Goal: Check status: Check status

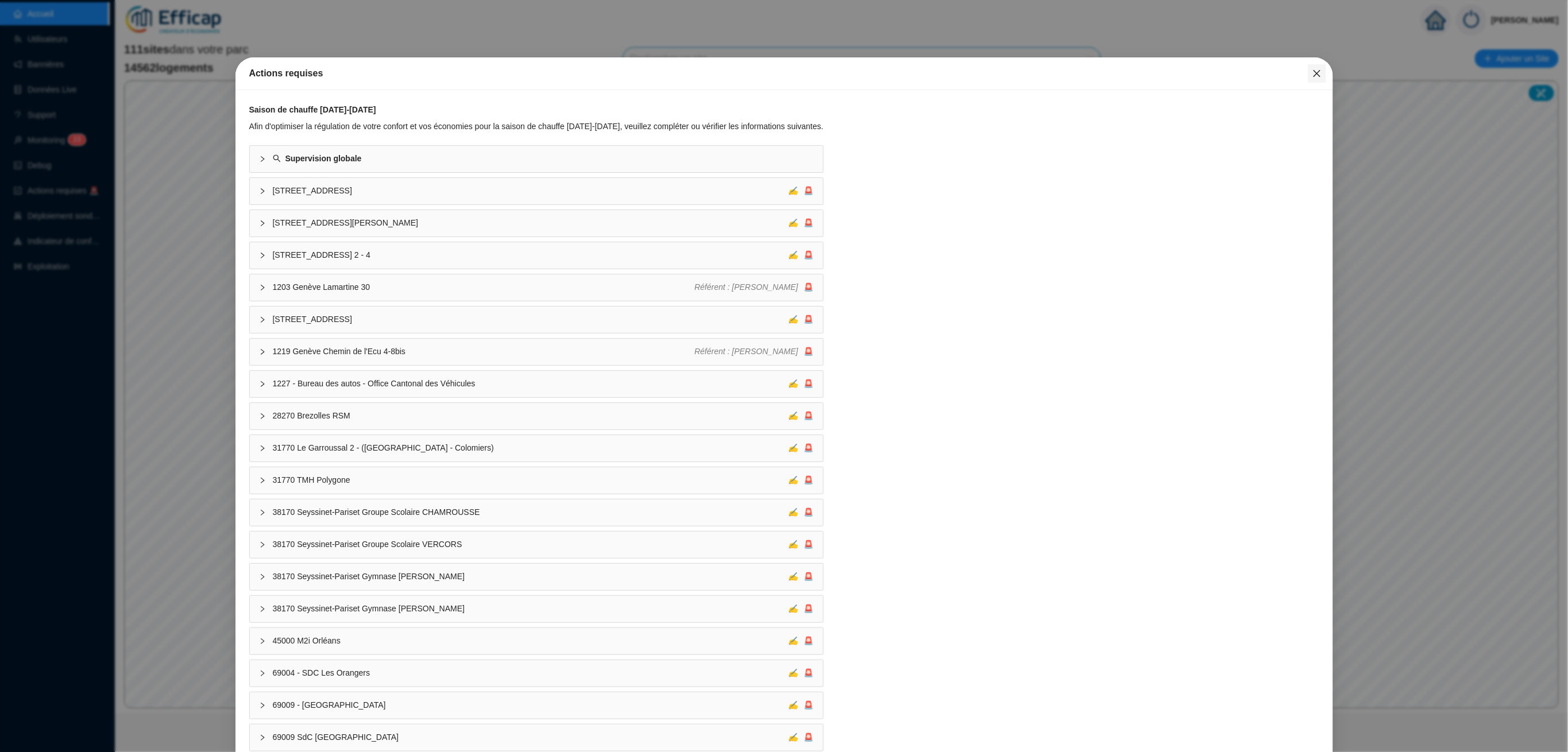
click at [1312, 75] on icon "close" at bounding box center [1316, 74] width 9 height 9
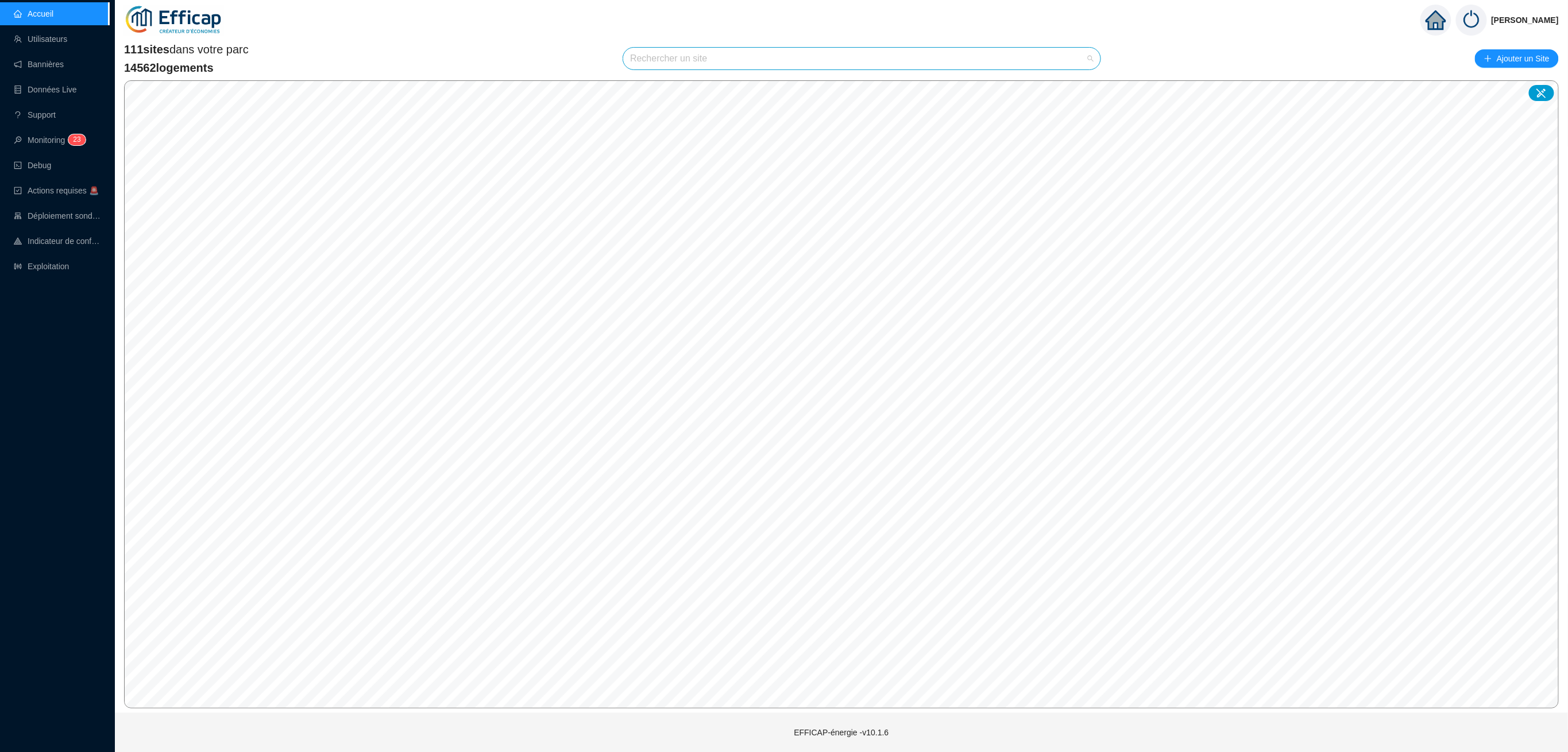
click at [747, 63] on input "search" at bounding box center [856, 58] width 453 height 22
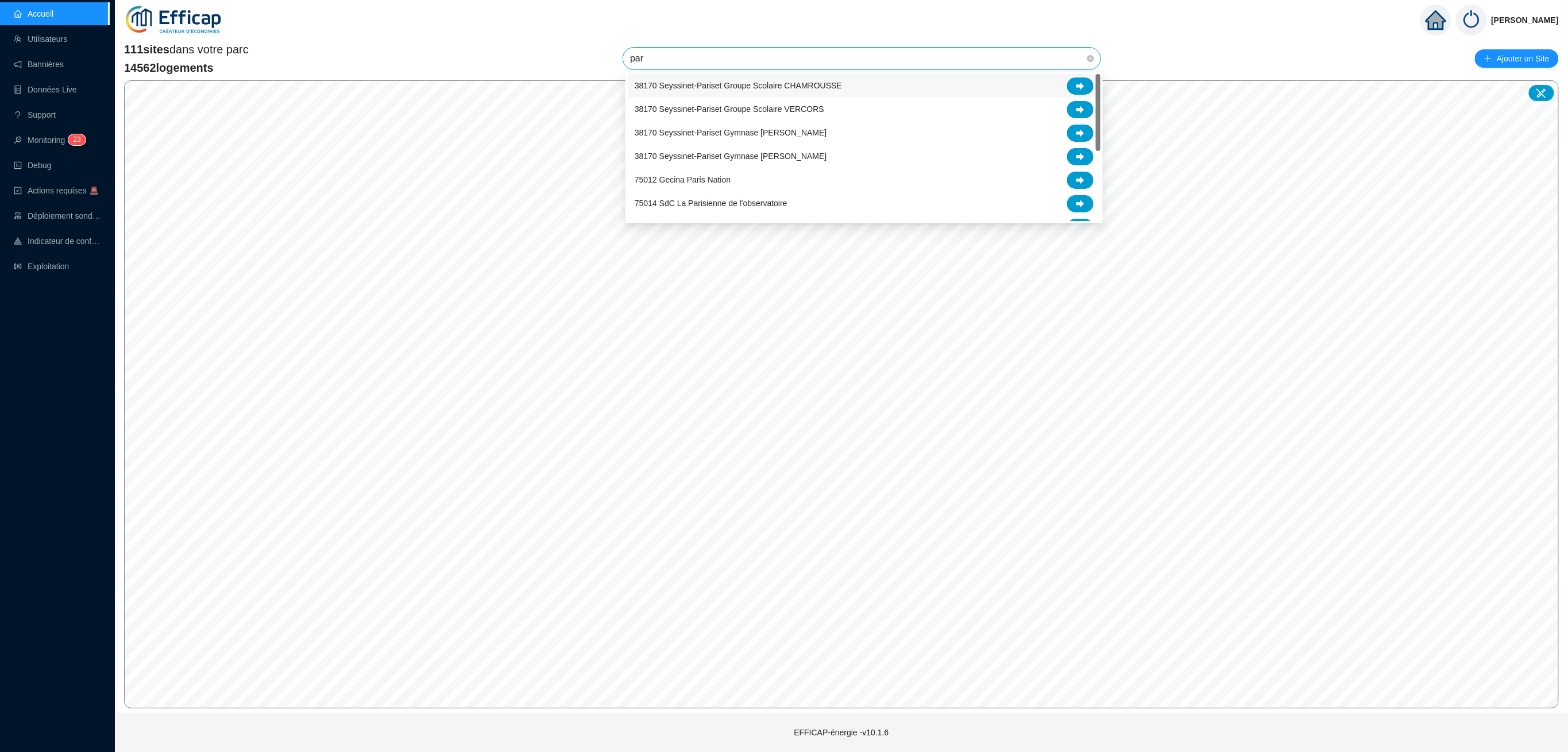
type input "parc"
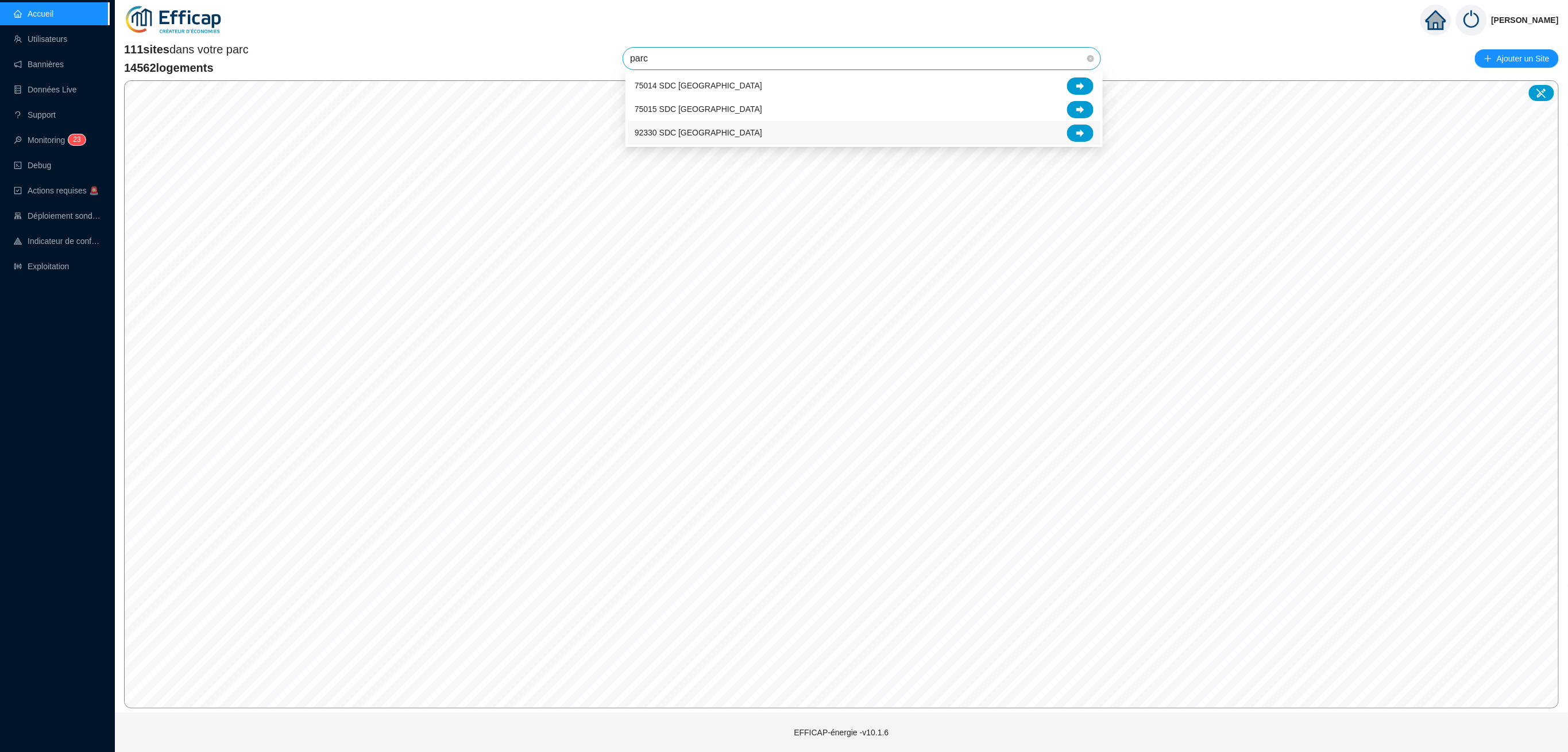
click at [704, 134] on span "92330 SDC [GEOGRAPHIC_DATA]" at bounding box center [698, 133] width 127 height 12
click at [37, 14] on link "Accueil" at bounding box center [33, 14] width 40 height 9
click at [53, 269] on link "Exploitation" at bounding box center [41, 266] width 55 height 9
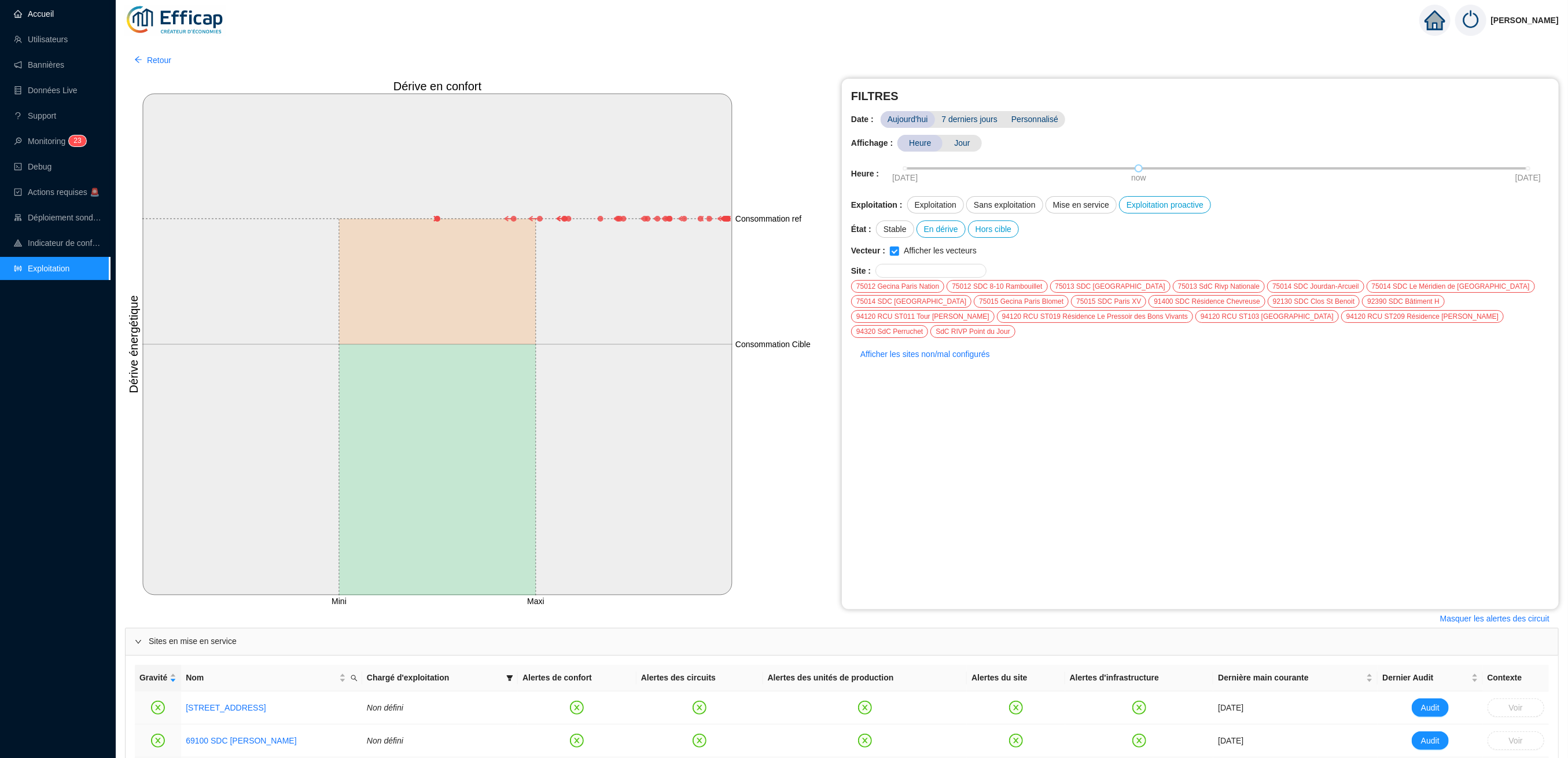
click at [44, 14] on link "Accueil" at bounding box center [34, 14] width 40 height 9
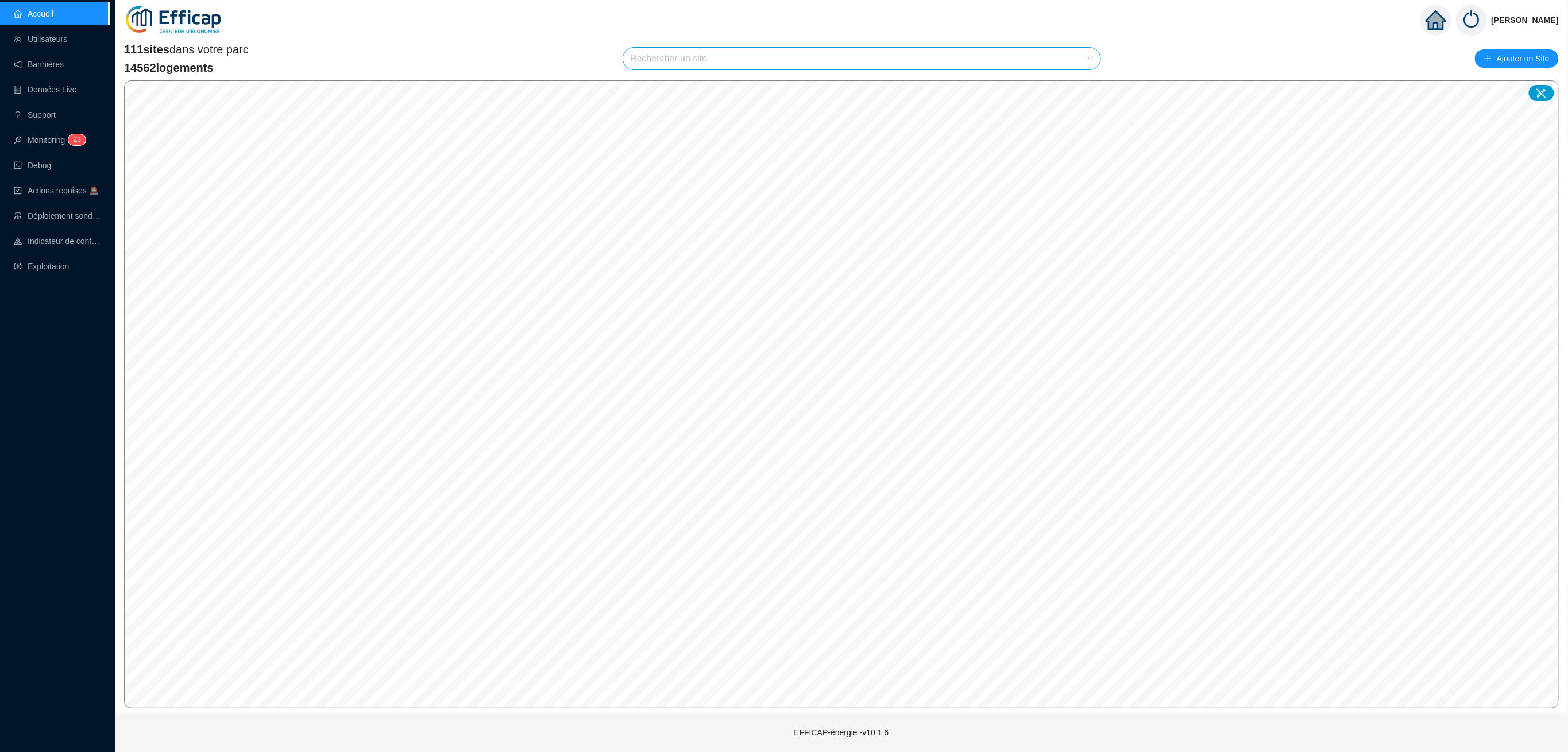
click at [706, 64] on input "search" at bounding box center [856, 58] width 453 height 22
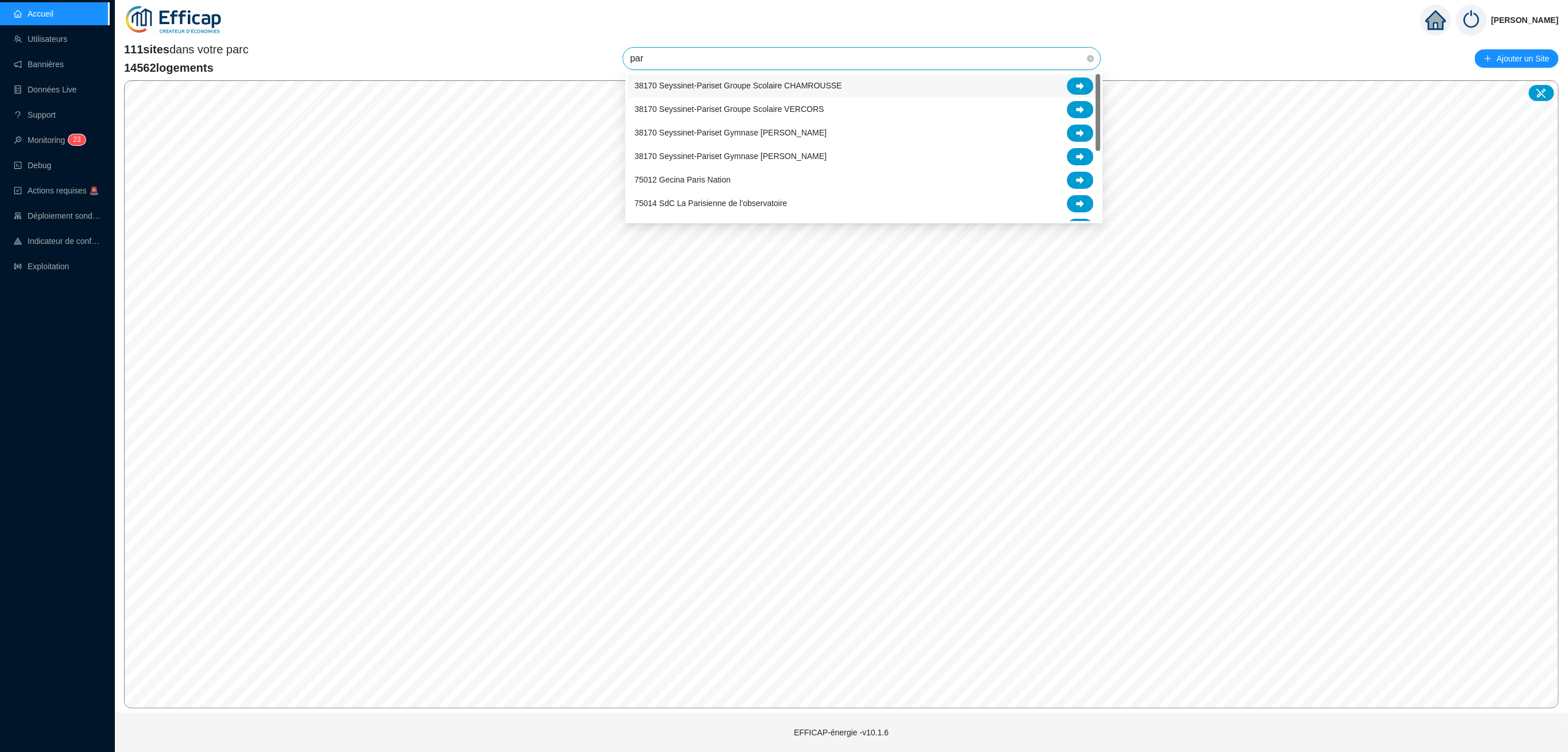
type input "parc"
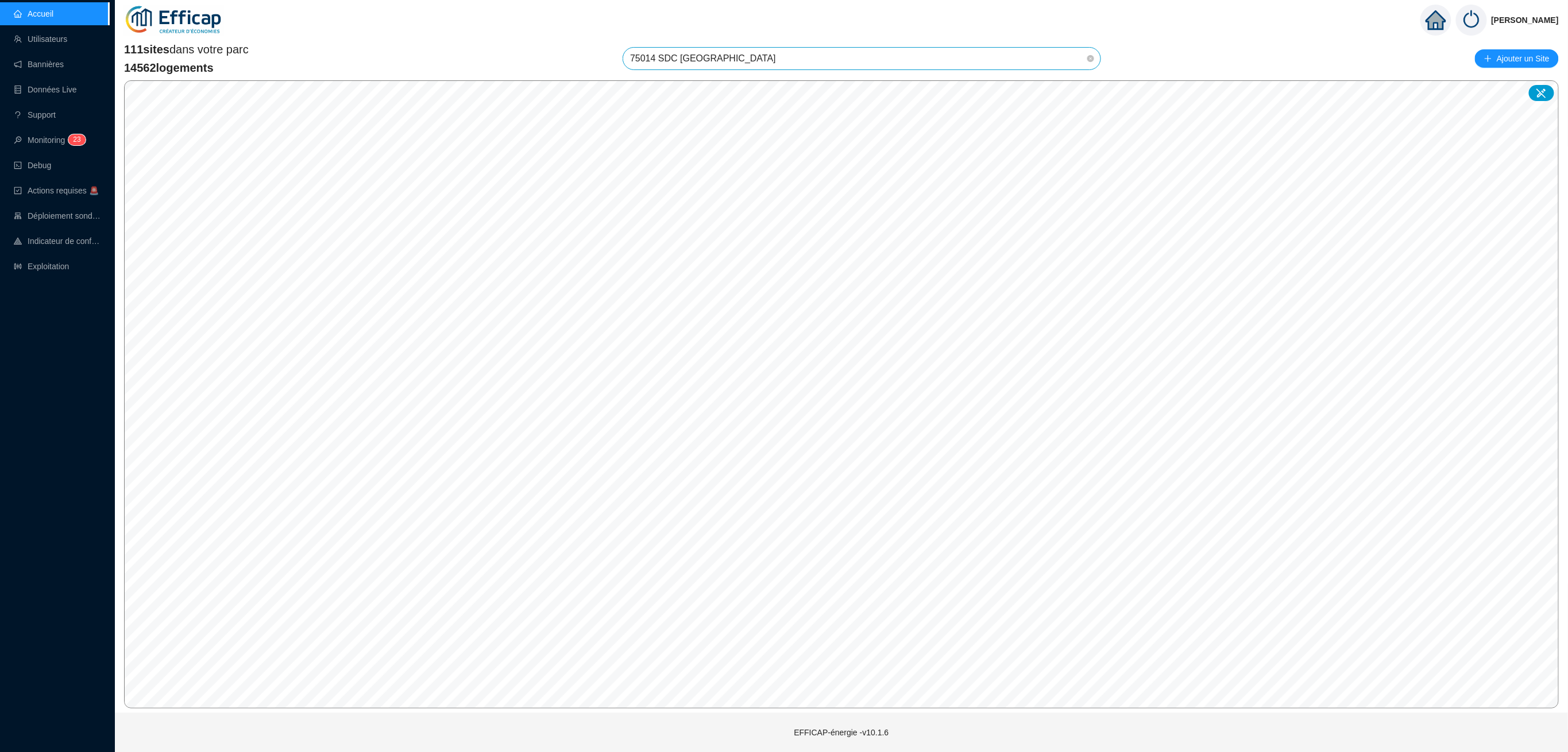
click at [781, 64] on span "75014 SDC [GEOGRAPHIC_DATA]" at bounding box center [862, 58] width 464 height 22
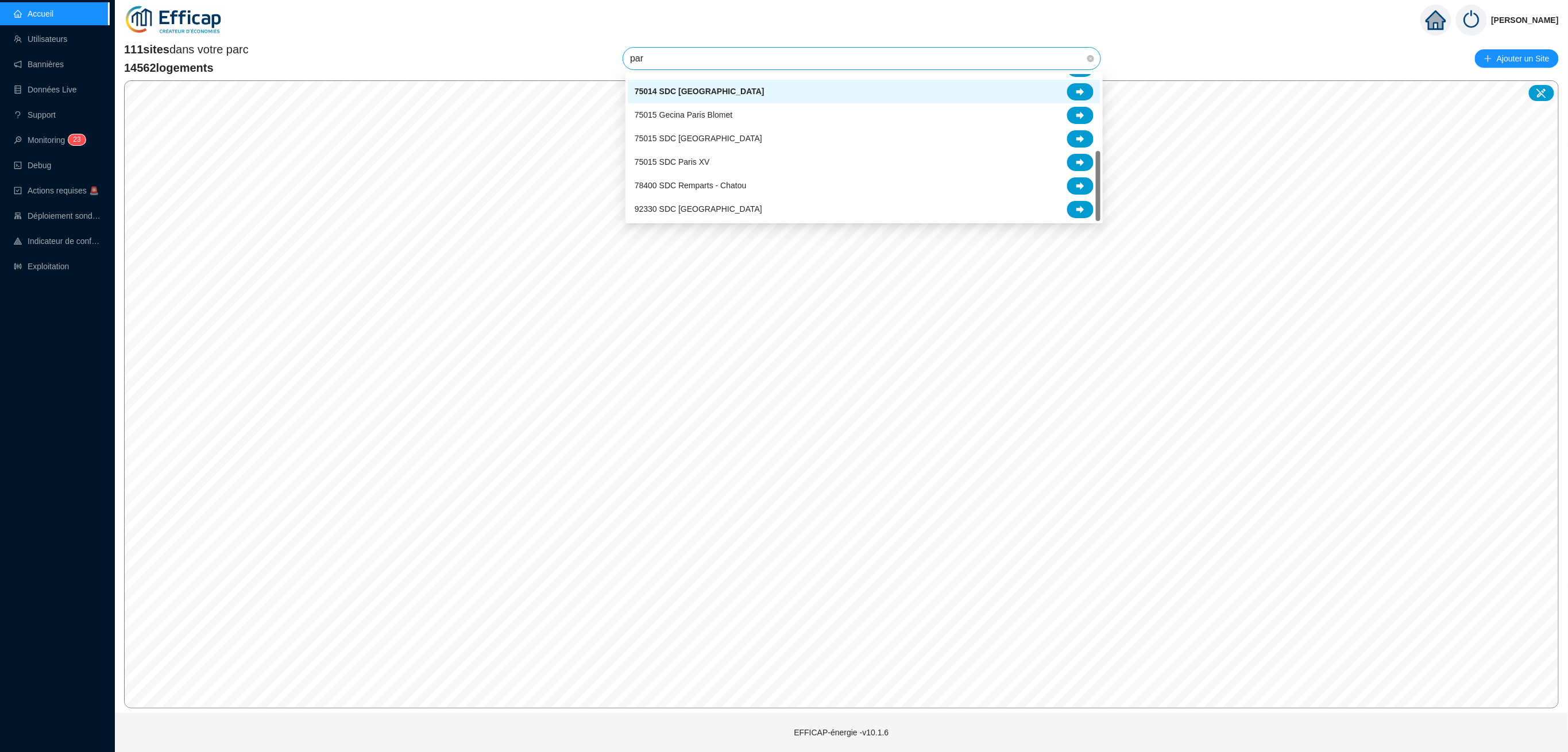
scroll to position [159, 0]
type input "parc"
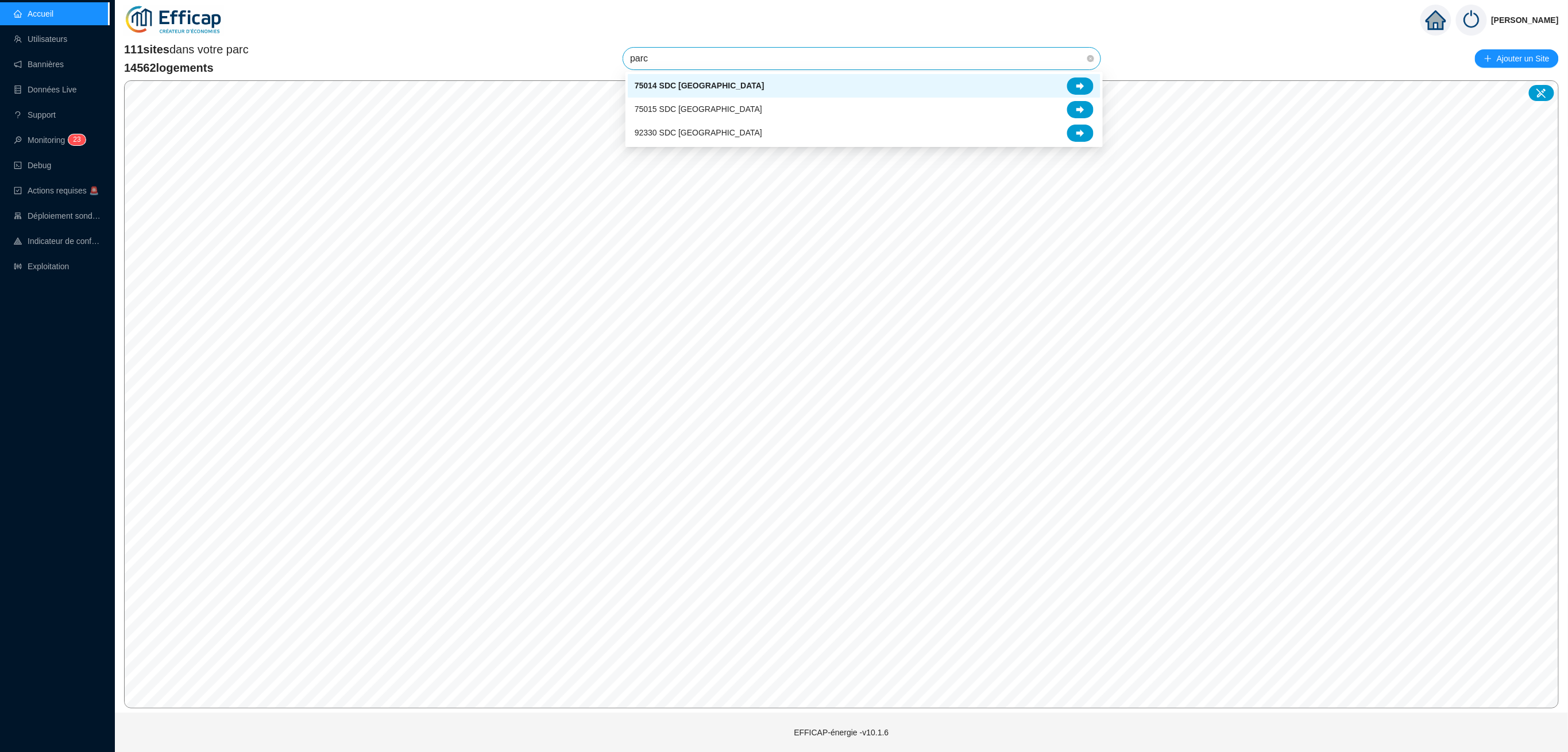
scroll to position [0, 0]
click at [697, 132] on span "92330 SDC [GEOGRAPHIC_DATA]" at bounding box center [698, 133] width 127 height 12
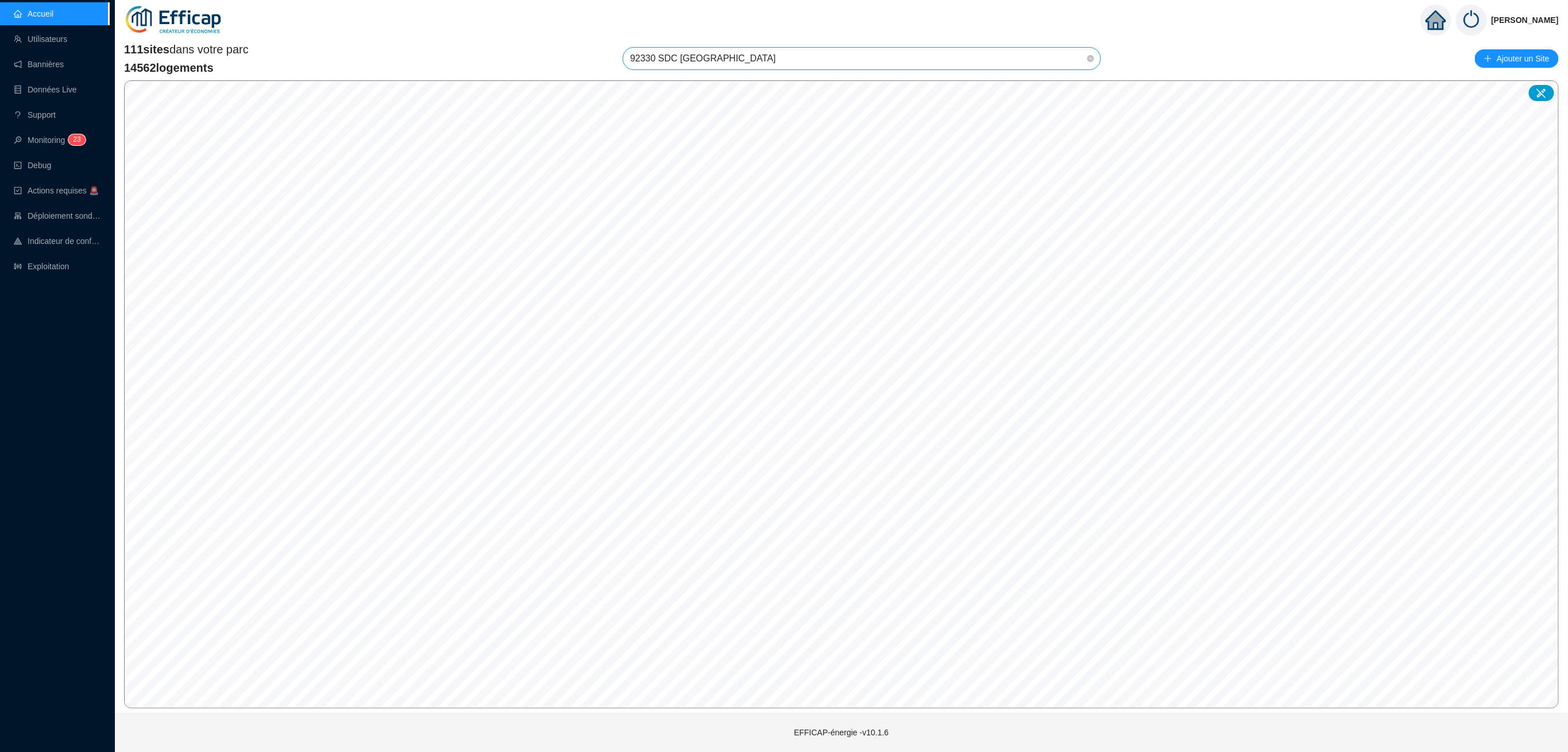
click at [169, 28] on img at bounding box center [174, 20] width 100 height 40
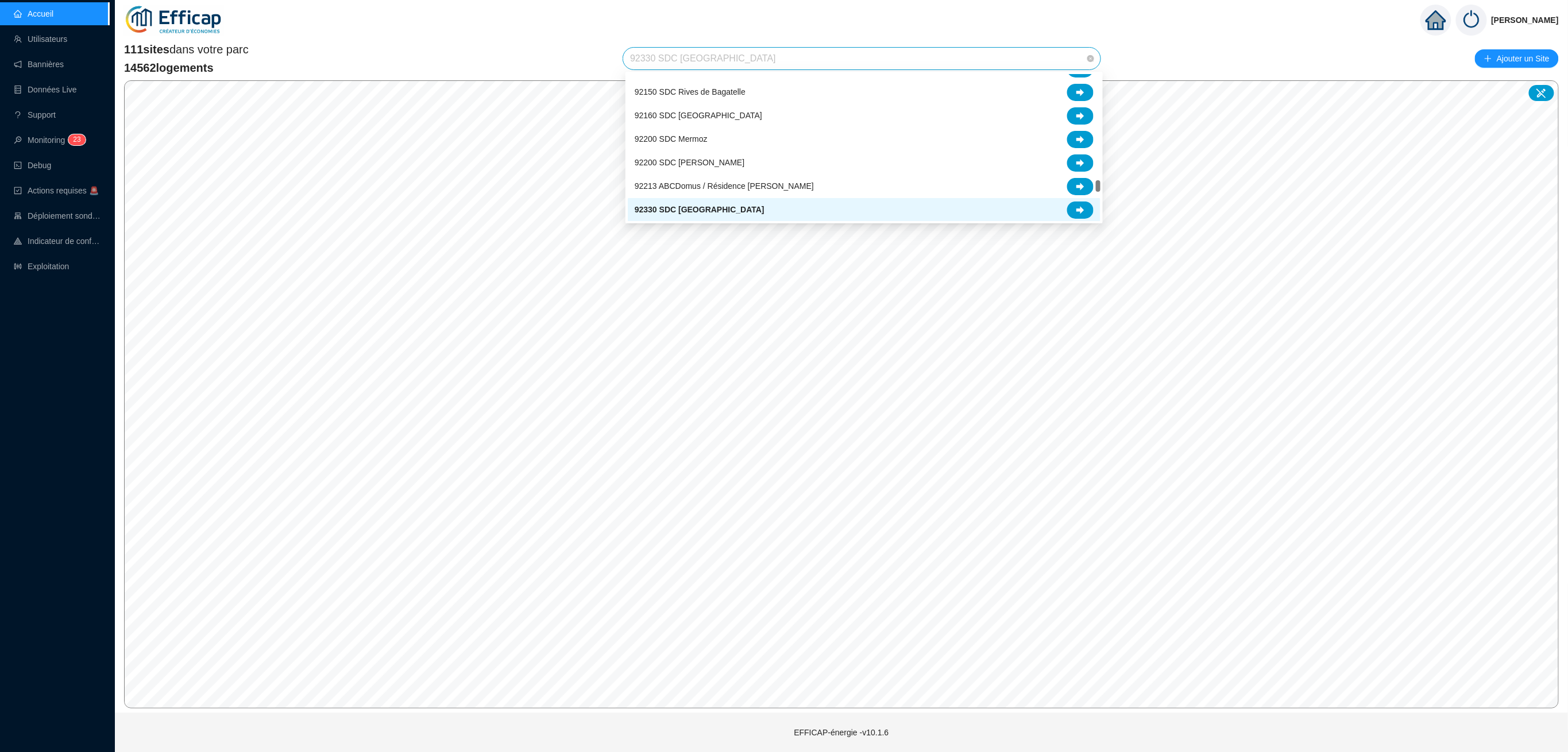
click at [743, 59] on span "92330 SDC [GEOGRAPHIC_DATA]" at bounding box center [862, 58] width 464 height 22
click at [1089, 208] on div at bounding box center [1080, 210] width 27 height 17
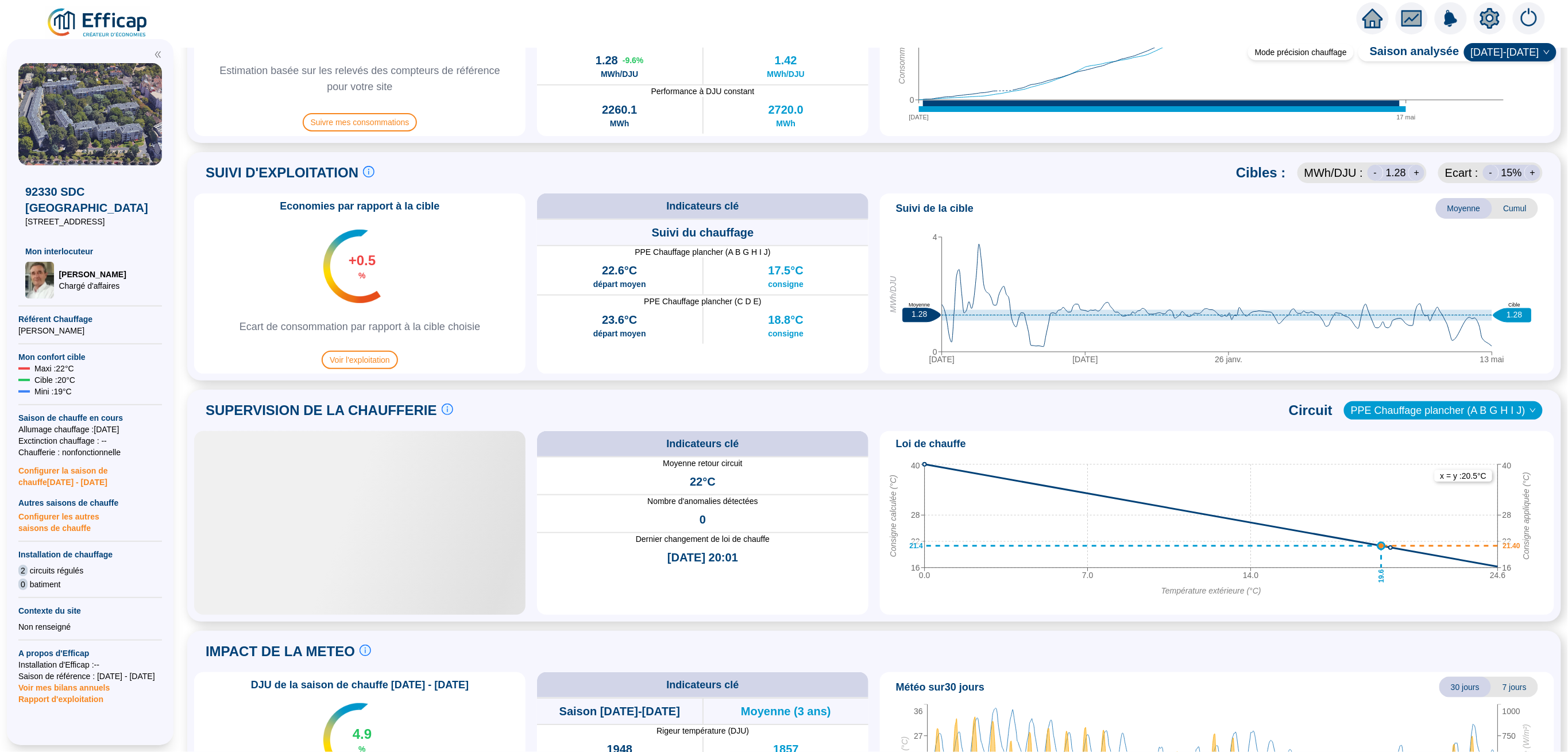
scroll to position [536, 0]
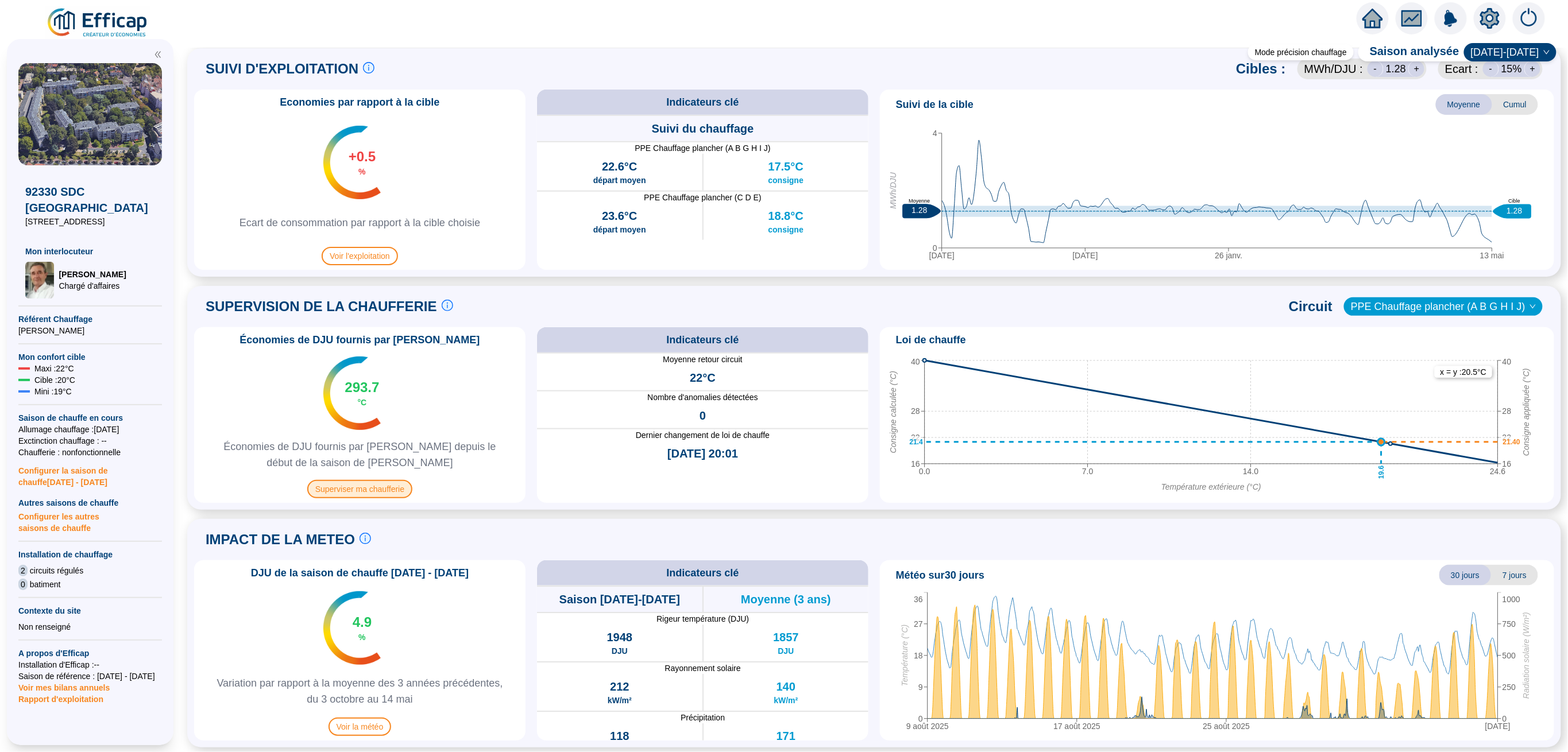
click at [348, 487] on span "Superviser ma chaufferie" at bounding box center [360, 489] width 105 height 19
